Goal: Information Seeking & Learning: Learn about a topic

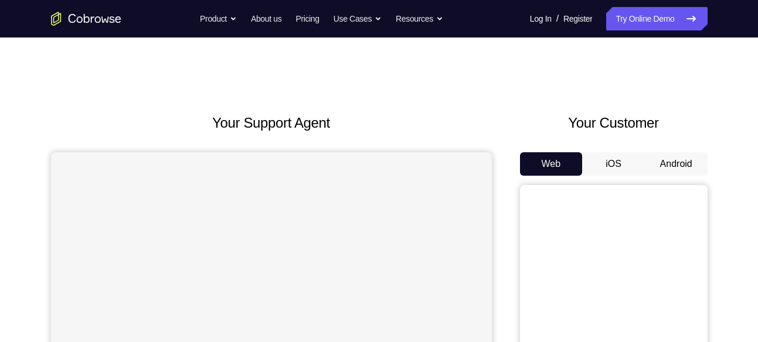
click at [683, 162] on button "Android" at bounding box center [676, 163] width 63 height 23
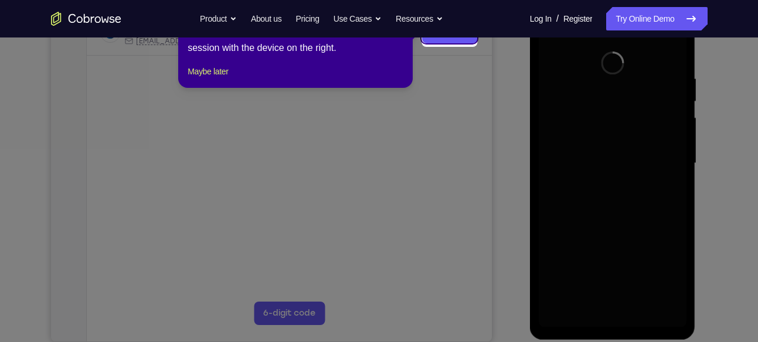
scroll to position [198, 0]
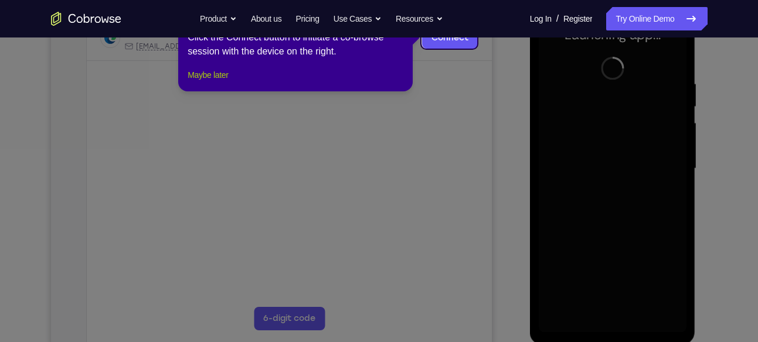
click at [203, 82] on button "Maybe later" at bounding box center [208, 75] width 40 height 14
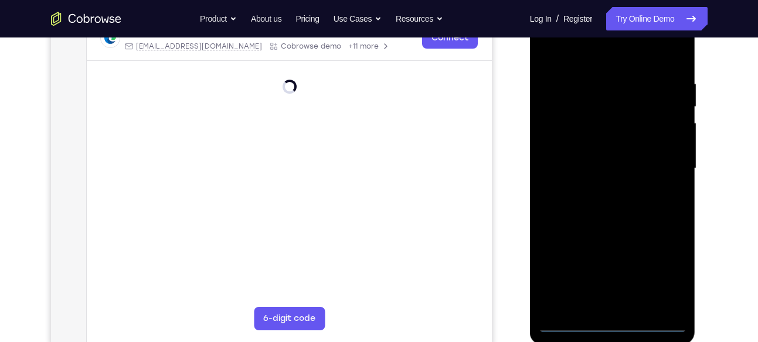
click at [610, 316] on div at bounding box center [613, 169] width 148 height 328
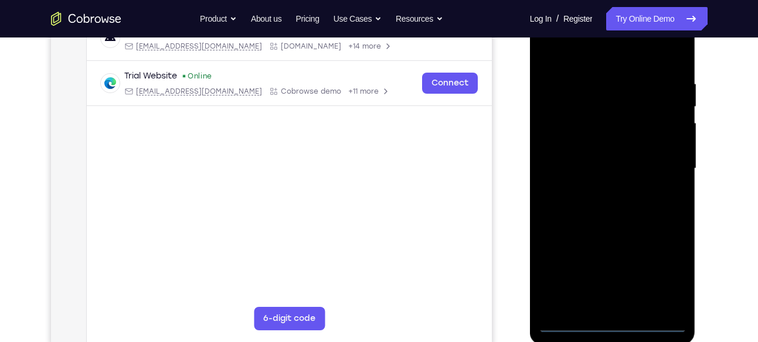
click at [626, 320] on div at bounding box center [613, 169] width 148 height 328
click at [664, 267] on div at bounding box center [613, 169] width 148 height 328
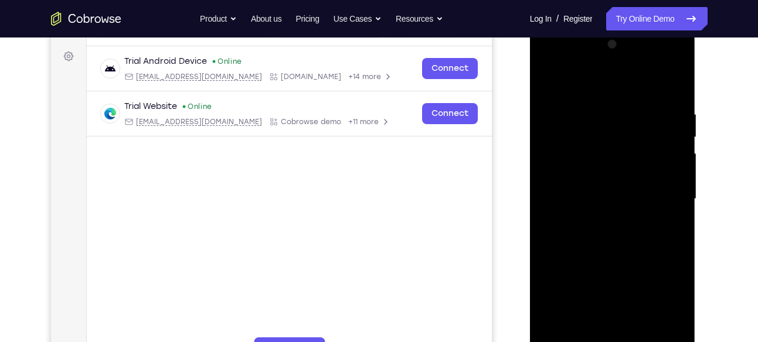
scroll to position [166, 0]
click at [619, 87] on div at bounding box center [613, 200] width 148 height 328
click at [660, 200] on div at bounding box center [613, 200] width 148 height 328
click at [602, 124] on div at bounding box center [613, 200] width 148 height 328
click at [604, 219] on div at bounding box center [613, 200] width 148 height 328
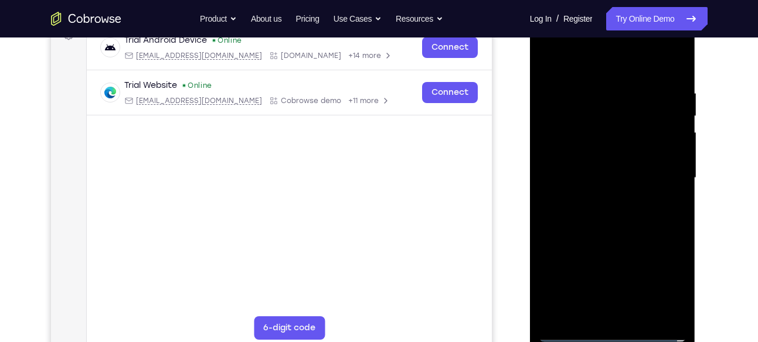
scroll to position [190, 0]
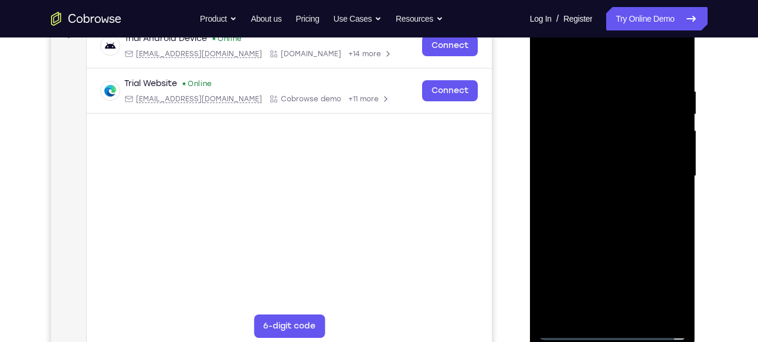
click at [612, 238] on div at bounding box center [613, 176] width 148 height 328
click at [614, 121] on div at bounding box center [613, 176] width 148 height 328
click at [612, 180] on div at bounding box center [613, 176] width 148 height 328
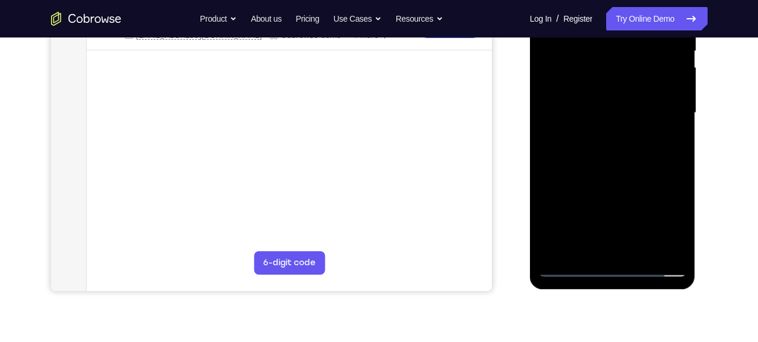
scroll to position [254, 0]
click at [629, 244] on div at bounding box center [613, 112] width 148 height 328
click at [629, 249] on div at bounding box center [613, 112] width 148 height 328
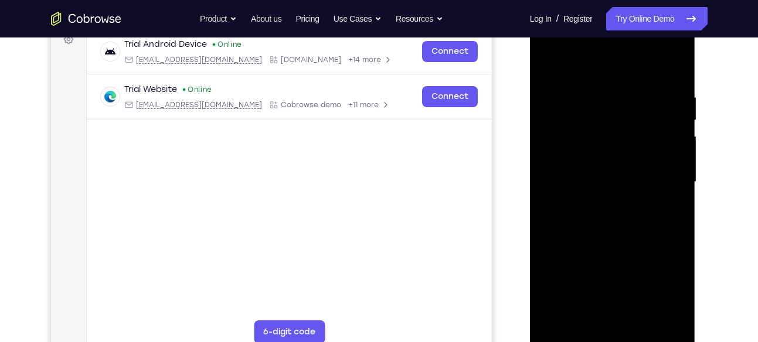
scroll to position [183, 0]
click at [574, 138] on div at bounding box center [613, 183] width 148 height 328
click at [673, 80] on div at bounding box center [613, 183] width 148 height 328
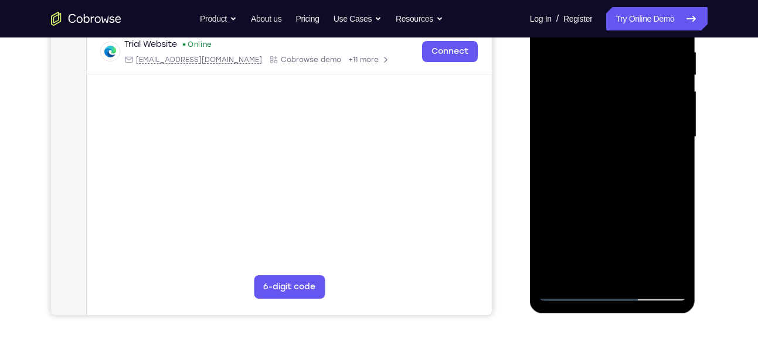
scroll to position [230, 0]
click at [675, 274] on div at bounding box center [613, 136] width 148 height 328
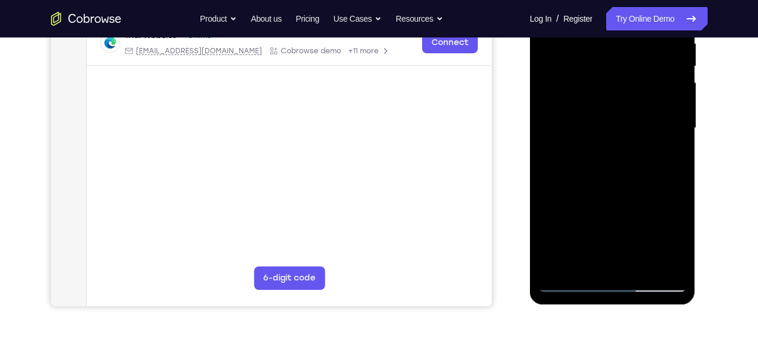
scroll to position [248, 0]
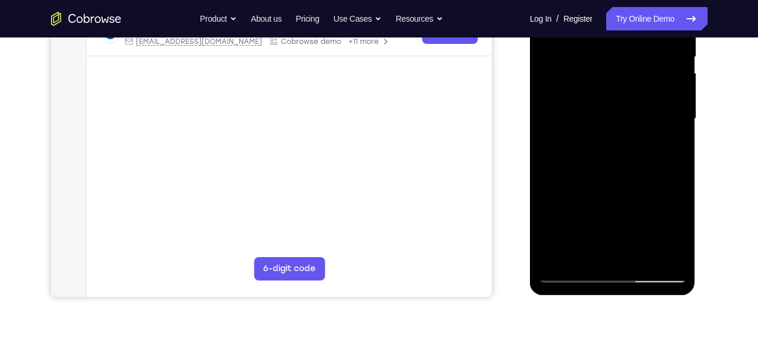
click at [643, 255] on div at bounding box center [613, 119] width 148 height 328
click at [615, 181] on div at bounding box center [613, 119] width 148 height 328
drag, startPoint x: 614, startPoint y: 205, endPoint x: 625, endPoint y: 97, distance: 109.0
click at [625, 97] on div at bounding box center [613, 119] width 148 height 328
drag, startPoint x: 592, startPoint y: 208, endPoint x: 601, endPoint y: 110, distance: 98.3
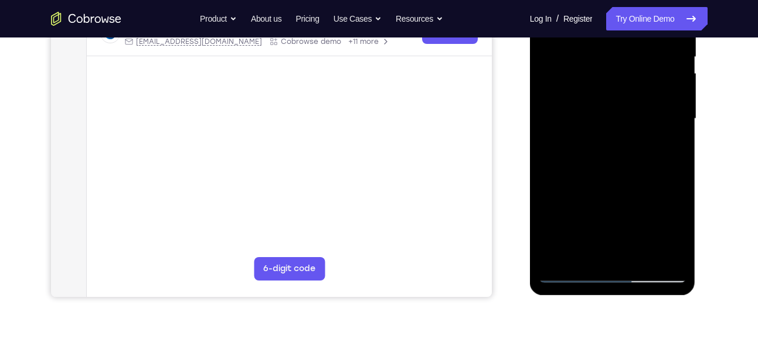
click at [601, 110] on div at bounding box center [613, 119] width 148 height 328
drag, startPoint x: 591, startPoint y: 223, endPoint x: 598, endPoint y: 154, distance: 70.1
click at [598, 154] on div at bounding box center [613, 119] width 148 height 328
click at [594, 223] on div at bounding box center [613, 119] width 148 height 328
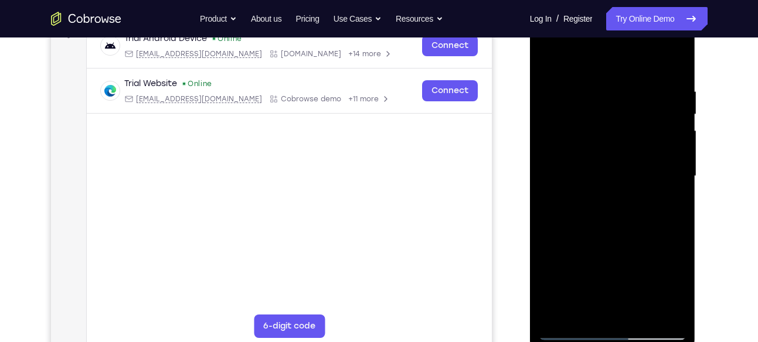
scroll to position [185, 0]
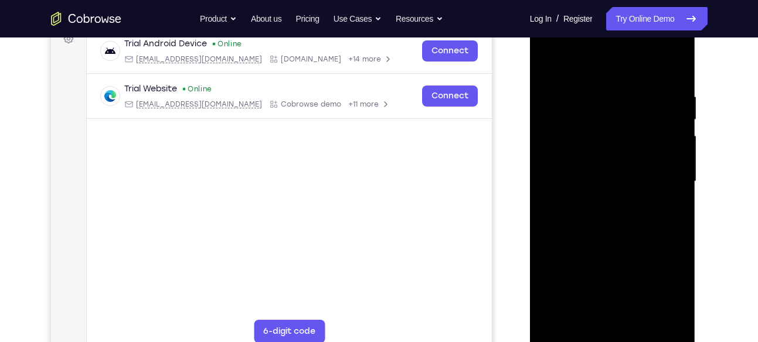
click at [575, 67] on div at bounding box center [613, 182] width 148 height 328
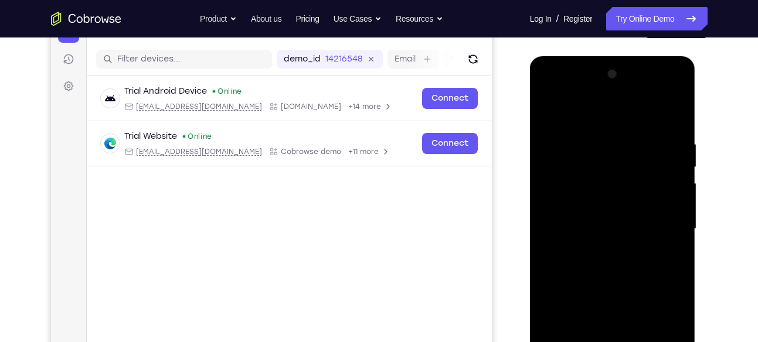
scroll to position [134, 0]
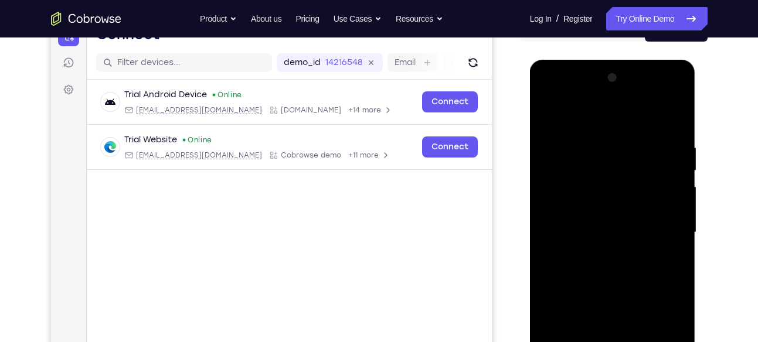
click at [553, 115] on div at bounding box center [613, 233] width 148 height 328
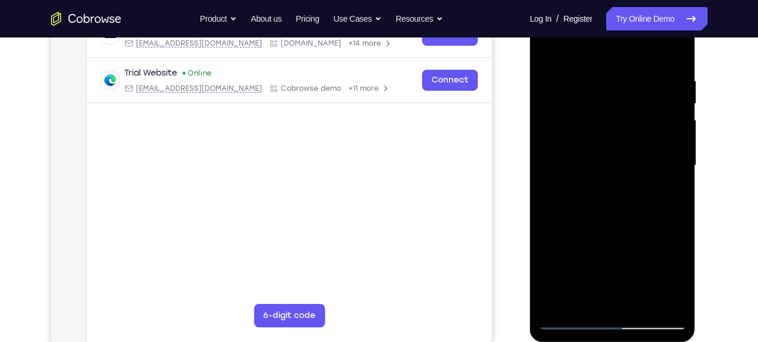
scroll to position [200, 0]
drag, startPoint x: 607, startPoint y: 148, endPoint x: 585, endPoint y: 319, distance: 172.5
click at [585, 319] on div at bounding box center [613, 166] width 148 height 328
drag, startPoint x: 624, startPoint y: 122, endPoint x: 599, endPoint y: 319, distance: 197.8
click at [599, 319] on div at bounding box center [613, 166] width 148 height 328
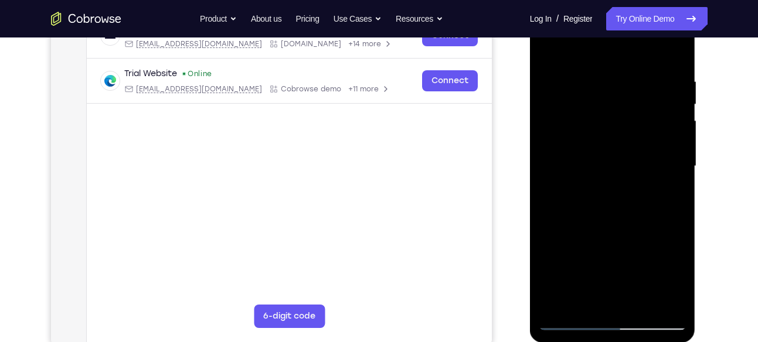
drag, startPoint x: 615, startPoint y: 135, endPoint x: 592, endPoint y: 319, distance: 184.8
click at [592, 319] on div at bounding box center [613, 166] width 148 height 328
drag, startPoint x: 590, startPoint y: 115, endPoint x: 577, endPoint y: 319, distance: 203.8
click at [577, 319] on div at bounding box center [613, 166] width 148 height 328
drag, startPoint x: 577, startPoint y: 180, endPoint x: 587, endPoint y: 95, distance: 85.5
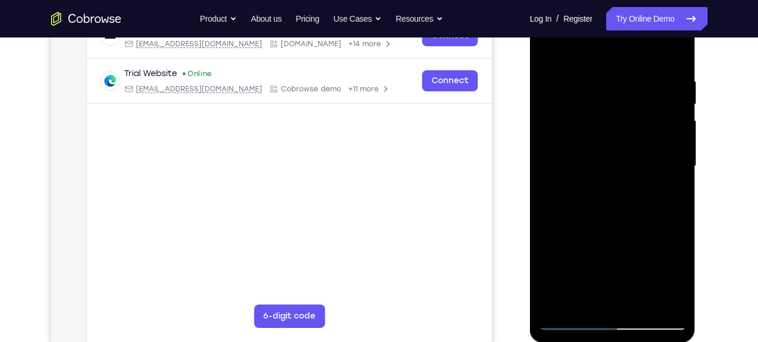
click at [587, 95] on div at bounding box center [613, 166] width 148 height 328
drag, startPoint x: 604, startPoint y: 213, endPoint x: 636, endPoint y: 40, distance: 176.5
click at [636, 40] on div at bounding box center [613, 166] width 148 height 328
drag, startPoint x: 604, startPoint y: 226, endPoint x: 618, endPoint y: 123, distance: 103.6
click at [618, 123] on div at bounding box center [613, 166] width 148 height 328
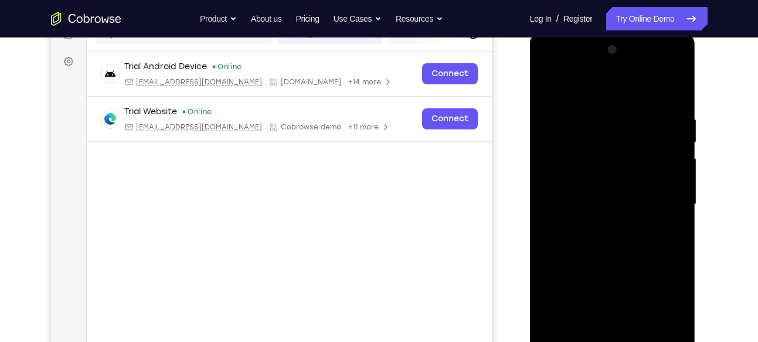
scroll to position [162, 0]
click at [546, 87] on div at bounding box center [613, 205] width 148 height 328
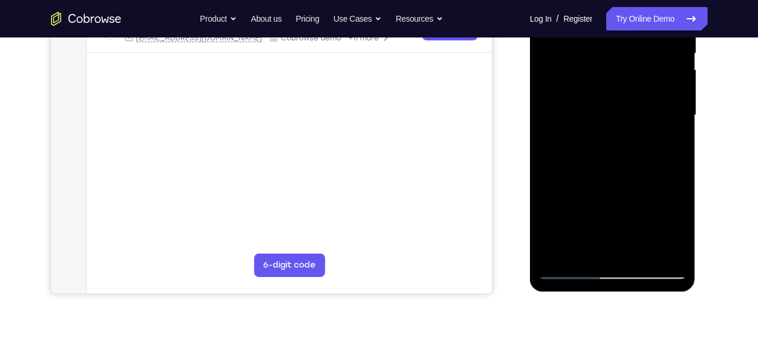
scroll to position [253, 0]
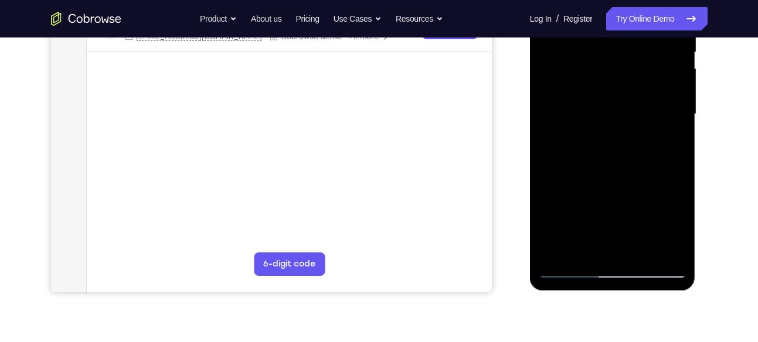
click at [641, 253] on div at bounding box center [613, 114] width 148 height 328
drag, startPoint x: 584, startPoint y: 163, endPoint x: 584, endPoint y: 52, distance: 111.9
click at [584, 52] on div at bounding box center [613, 114] width 148 height 328
drag, startPoint x: 595, startPoint y: 197, endPoint x: 618, endPoint y: 57, distance: 142.0
click at [618, 57] on div at bounding box center [613, 114] width 148 height 328
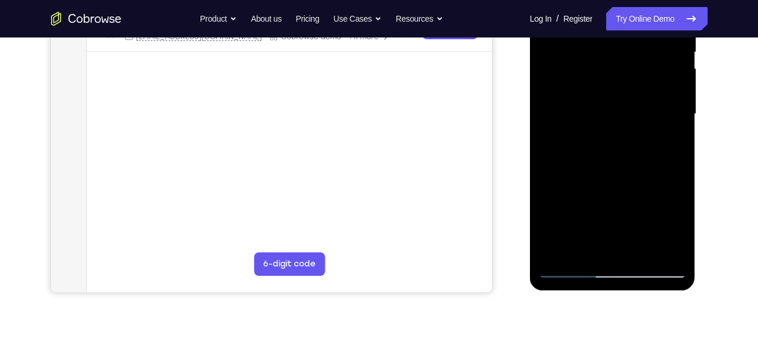
click at [604, 237] on div at bounding box center [613, 114] width 148 height 328
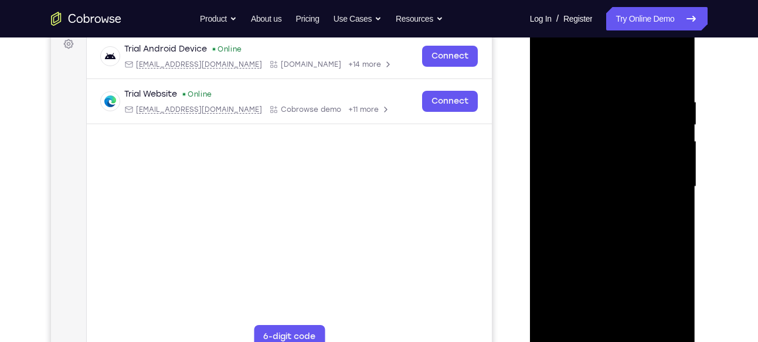
scroll to position [175, 0]
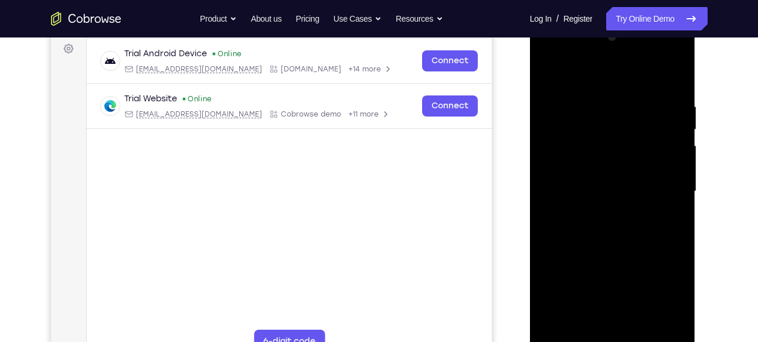
click at [572, 76] on div at bounding box center [613, 192] width 148 height 328
click at [574, 255] on div at bounding box center [613, 192] width 148 height 328
click at [678, 144] on div at bounding box center [613, 192] width 148 height 328
click at [544, 146] on div at bounding box center [613, 192] width 148 height 328
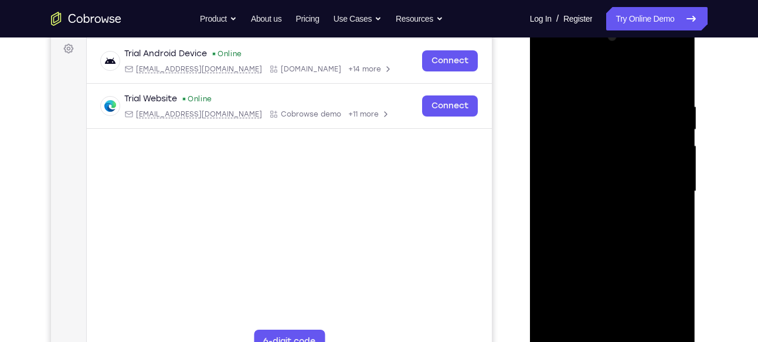
click at [545, 70] on div at bounding box center [613, 192] width 148 height 328
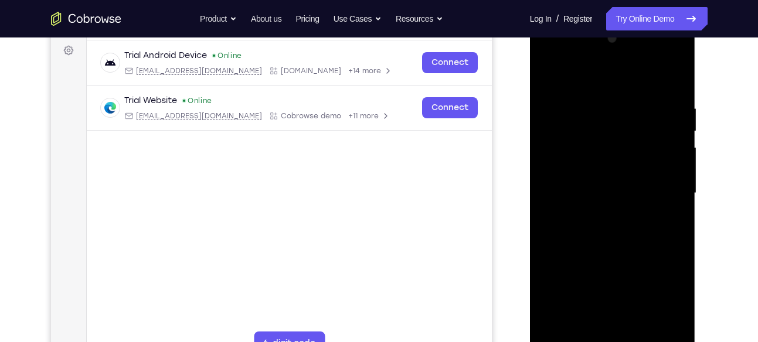
click at [546, 75] on div at bounding box center [613, 193] width 148 height 328
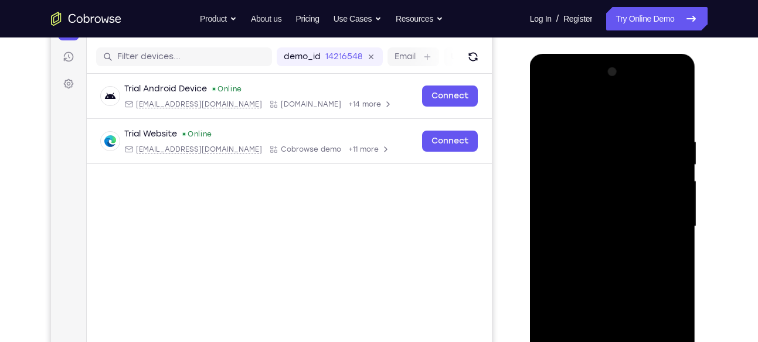
scroll to position [138, 0]
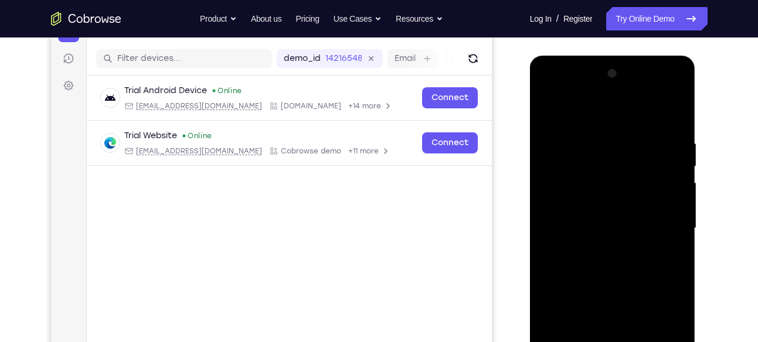
drag, startPoint x: 603, startPoint y: 150, endPoint x: 582, endPoint y: 319, distance: 170.0
click at [582, 319] on div at bounding box center [613, 228] width 148 height 328
drag, startPoint x: 595, startPoint y: 178, endPoint x: 584, endPoint y: 319, distance: 141.0
click at [584, 319] on div at bounding box center [613, 228] width 148 height 328
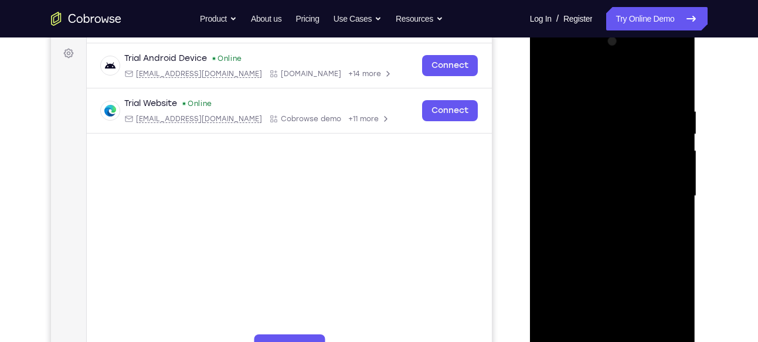
scroll to position [171, 0]
drag, startPoint x: 592, startPoint y: 233, endPoint x: 593, endPoint y: 199, distance: 33.4
click at [593, 199] on div at bounding box center [613, 196] width 148 height 328
drag, startPoint x: 548, startPoint y: 187, endPoint x: 552, endPoint y: 94, distance: 93.3
click at [552, 94] on div at bounding box center [613, 196] width 148 height 328
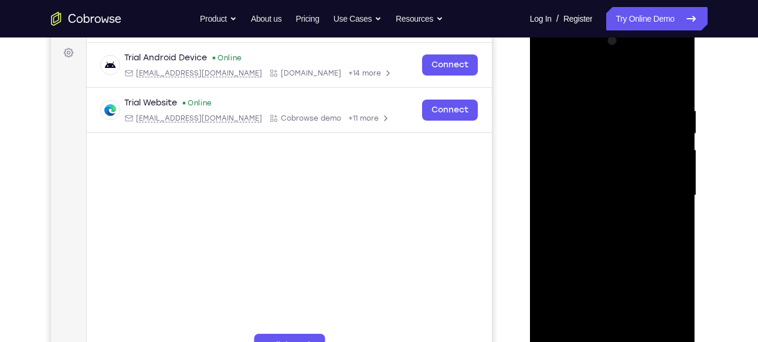
click at [547, 75] on div at bounding box center [613, 196] width 148 height 328
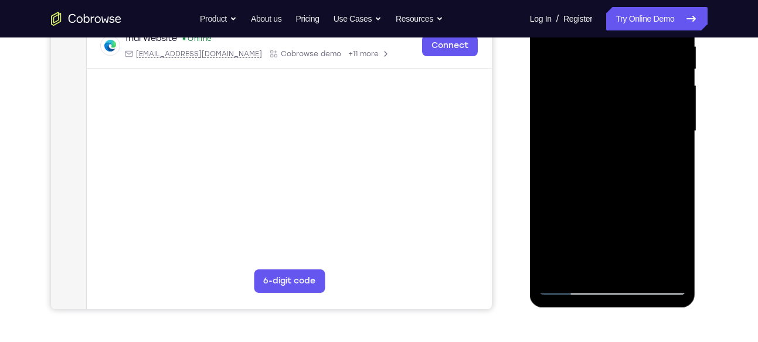
scroll to position [235, 0]
click at [584, 269] on div at bounding box center [613, 132] width 148 height 328
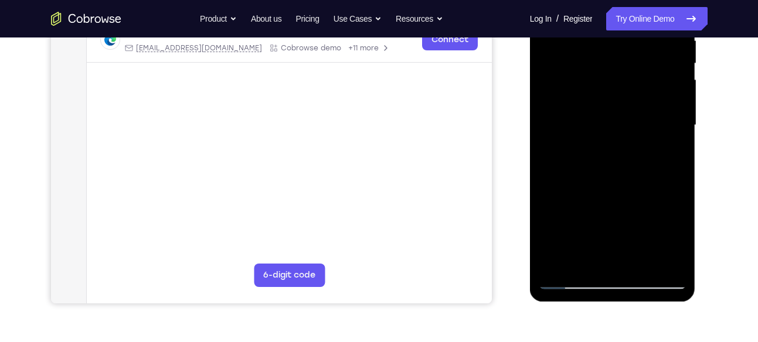
scroll to position [242, 0]
click at [615, 258] on div at bounding box center [613, 125] width 148 height 328
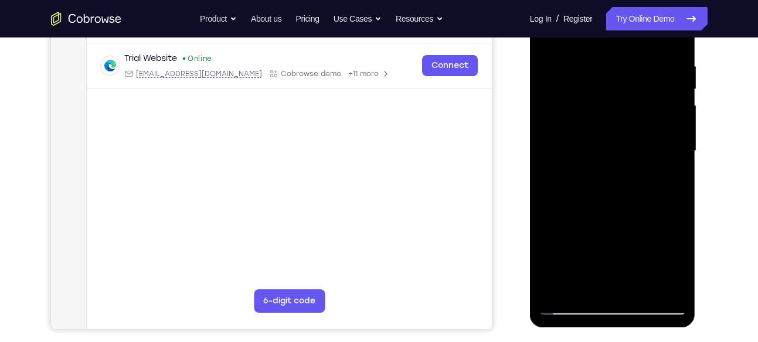
scroll to position [214, 0]
